Goal: Information Seeking & Learning: Learn about a topic

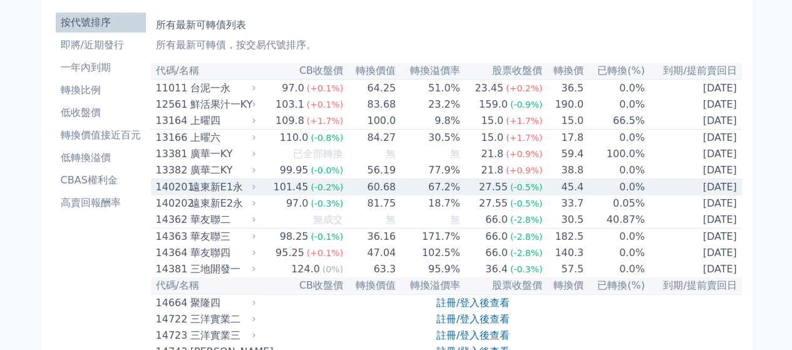
scroll to position [63, 0]
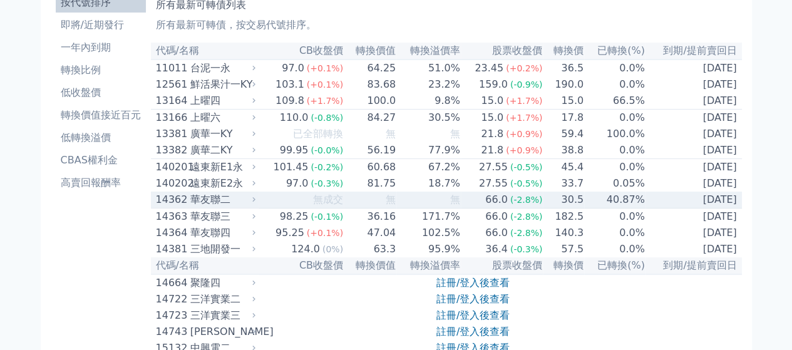
click at [623, 208] on td "40.87%" at bounding box center [614, 200] width 61 height 17
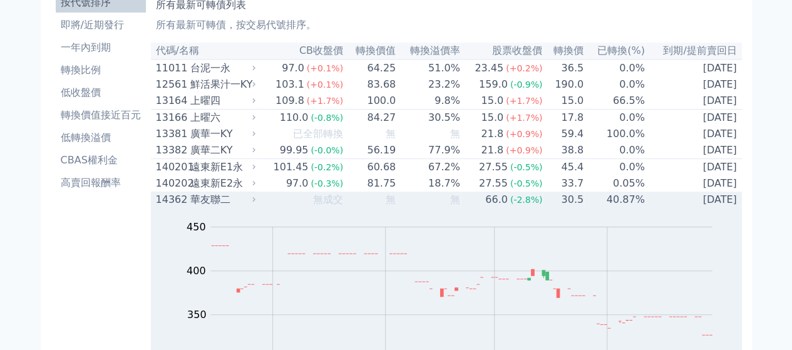
click at [622, 208] on td "40.87%" at bounding box center [614, 200] width 61 height 16
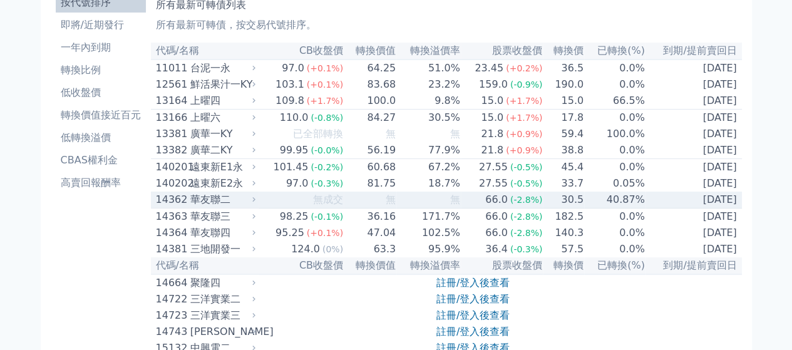
click at [622, 208] on td "40.87%" at bounding box center [614, 200] width 61 height 17
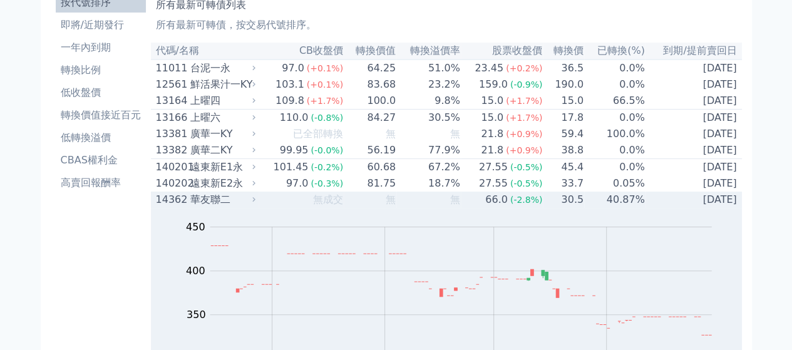
click at [622, 208] on td "40.87%" at bounding box center [614, 200] width 61 height 16
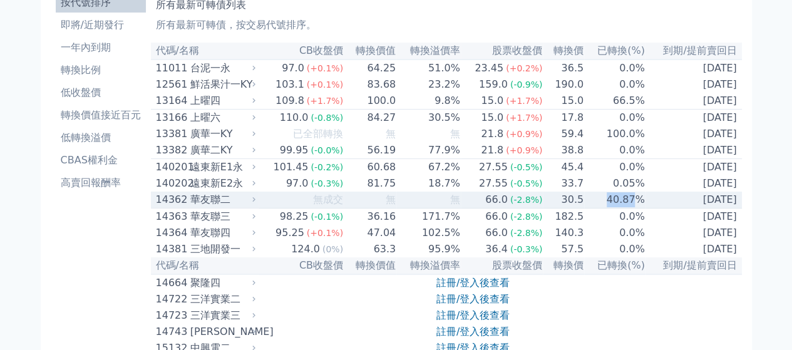
click at [622, 208] on td "40.87%" at bounding box center [614, 200] width 61 height 17
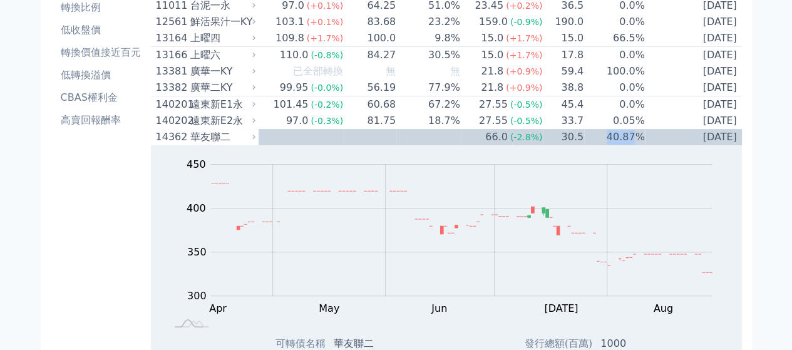
scroll to position [188, 0]
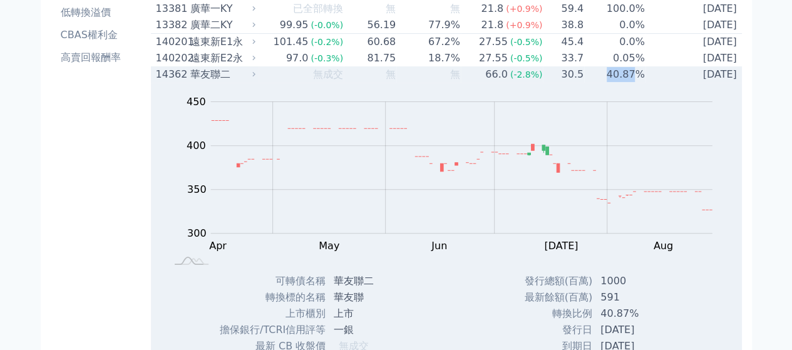
click at [625, 83] on td "40.87%" at bounding box center [614, 74] width 61 height 16
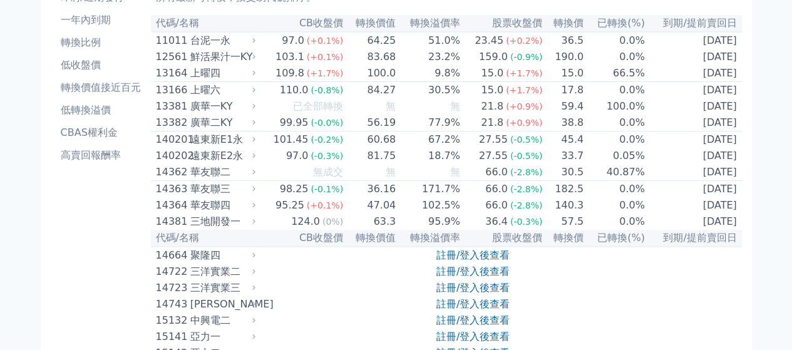
scroll to position [63, 0]
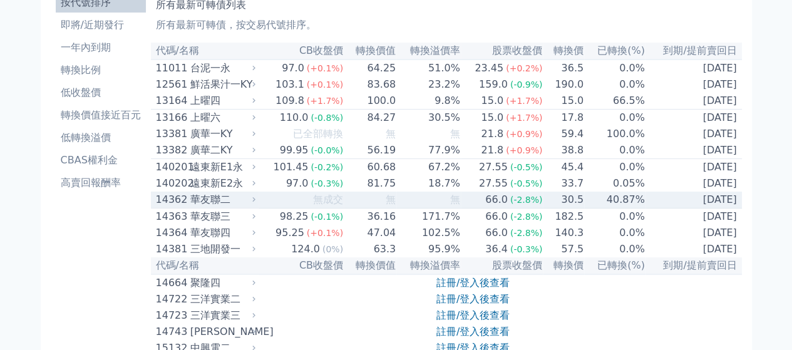
click at [612, 208] on td "40.87%" at bounding box center [614, 200] width 61 height 17
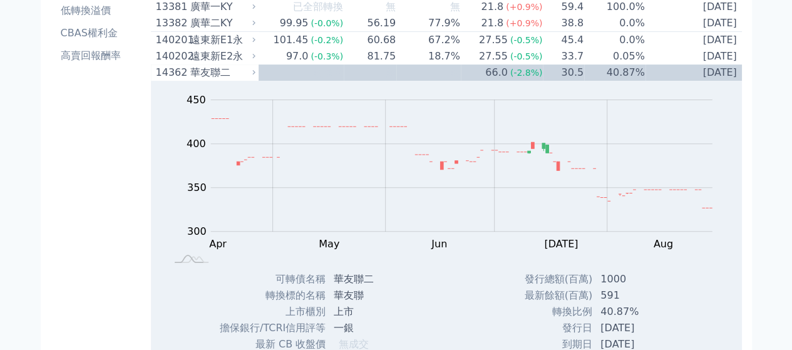
scroll to position [188, 0]
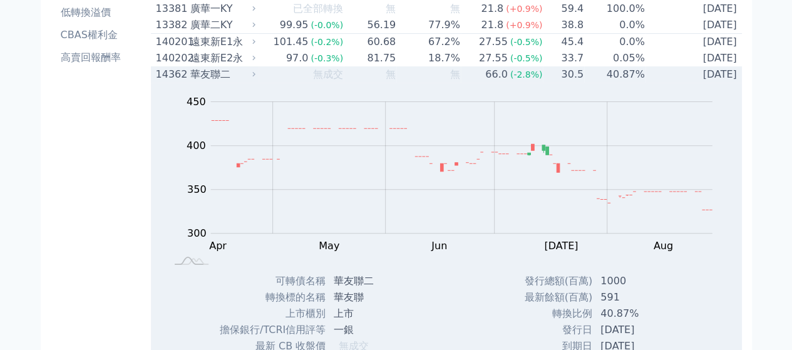
click at [640, 83] on td "40.87%" at bounding box center [614, 74] width 61 height 16
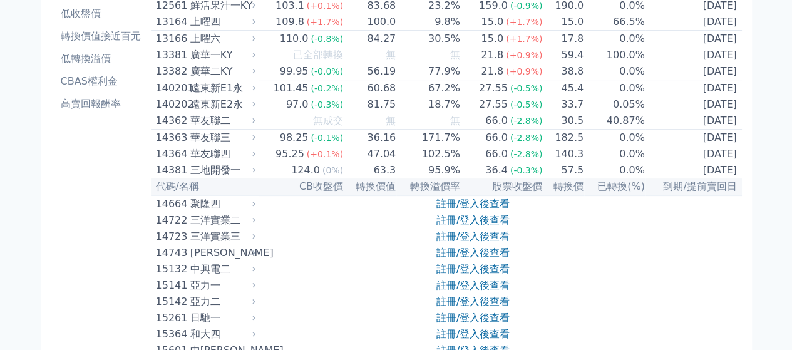
scroll to position [63, 0]
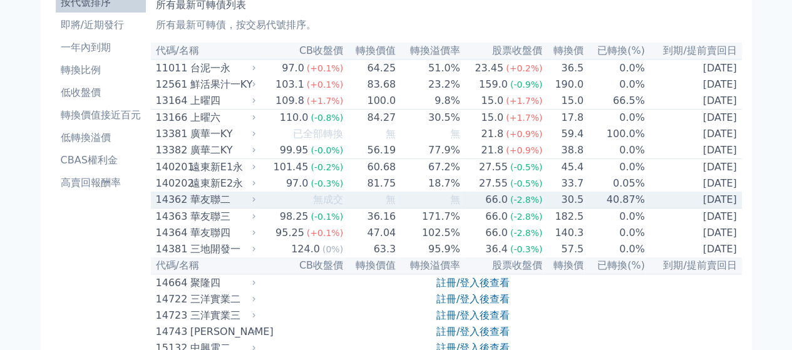
click at [615, 208] on td "40.87%" at bounding box center [614, 200] width 61 height 17
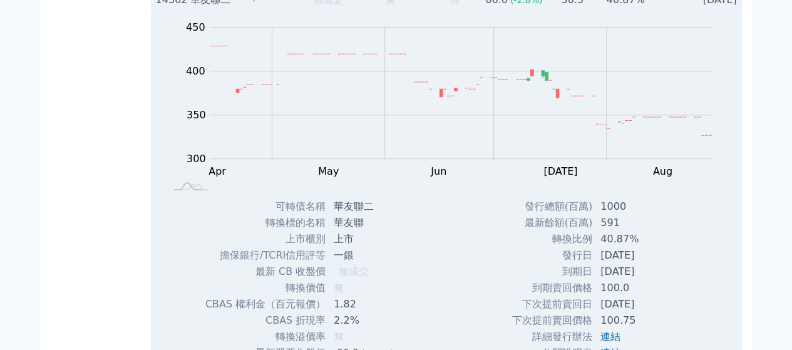
scroll to position [250, 0]
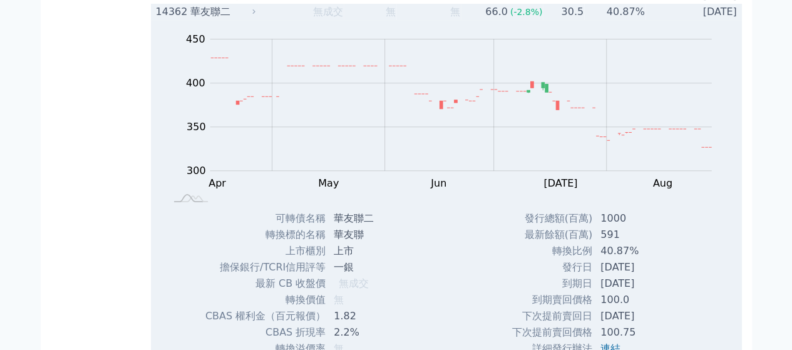
click at [645, 20] on td "[DATE]" at bounding box center [693, 12] width 96 height 16
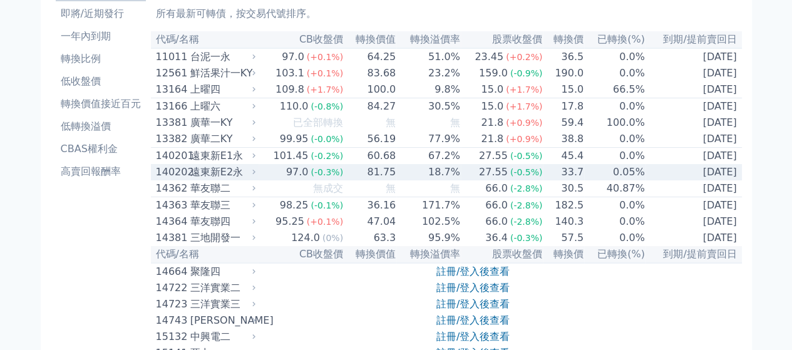
scroll to position [63, 0]
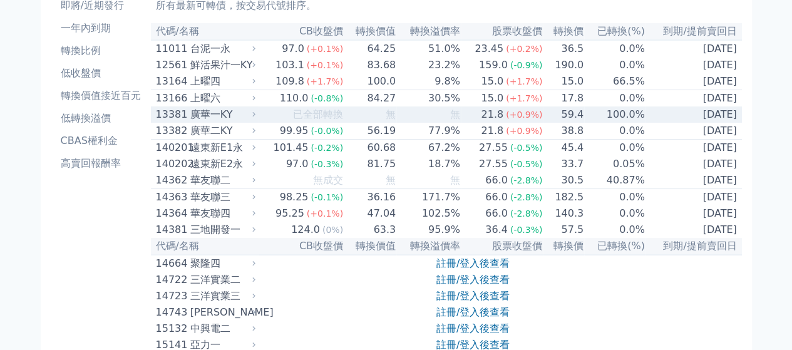
scroll to position [63, 0]
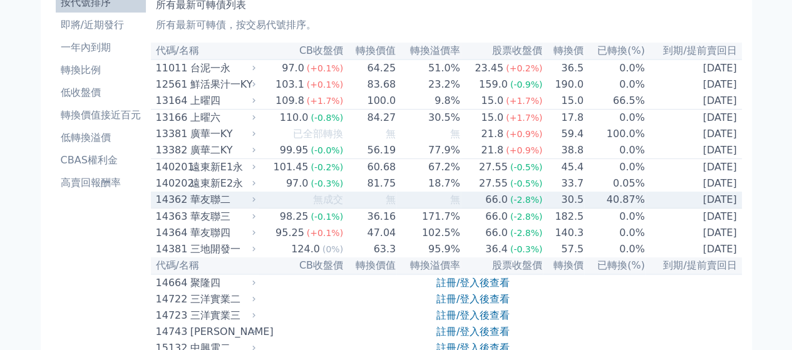
click at [513, 205] on span "(-2.8%)" at bounding box center [526, 200] width 33 height 10
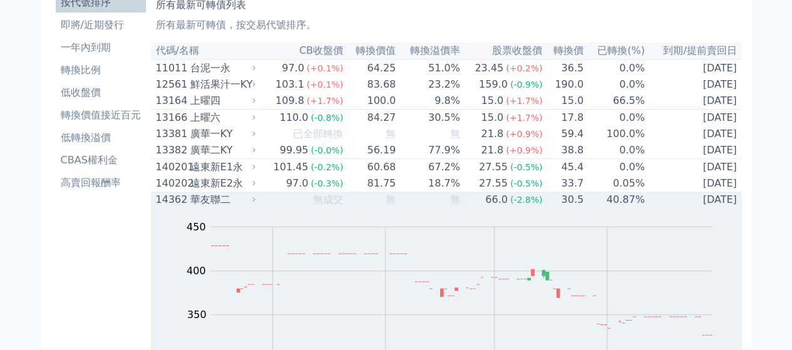
click at [513, 205] on span "(-2.8%)" at bounding box center [526, 200] width 33 height 10
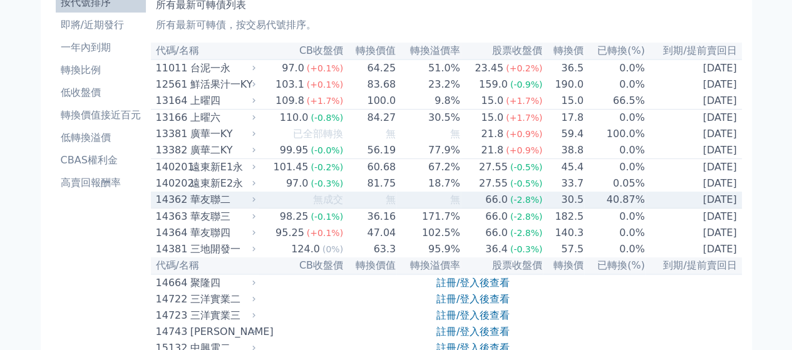
click at [209, 207] on div "華友聯二" at bounding box center [221, 199] width 63 height 15
